Goal: Task Accomplishment & Management: Complete application form

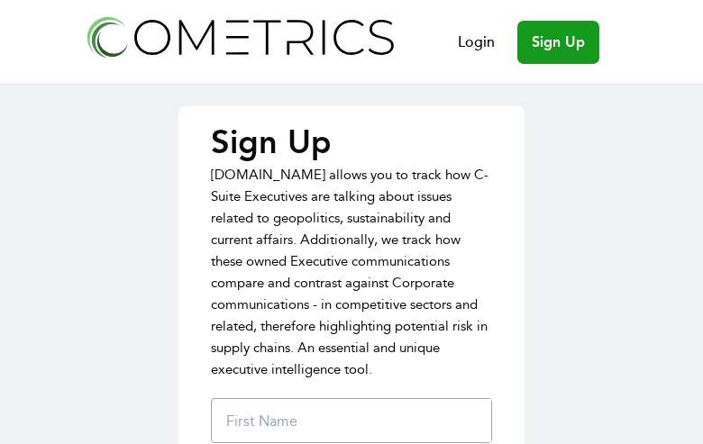
type input "mTMbSIpXno"
type input "CWacwIFMpE"
type input "[EMAIL_ADDRESS][DOMAIN_NAME]"
